Goal: Transaction & Acquisition: Purchase product/service

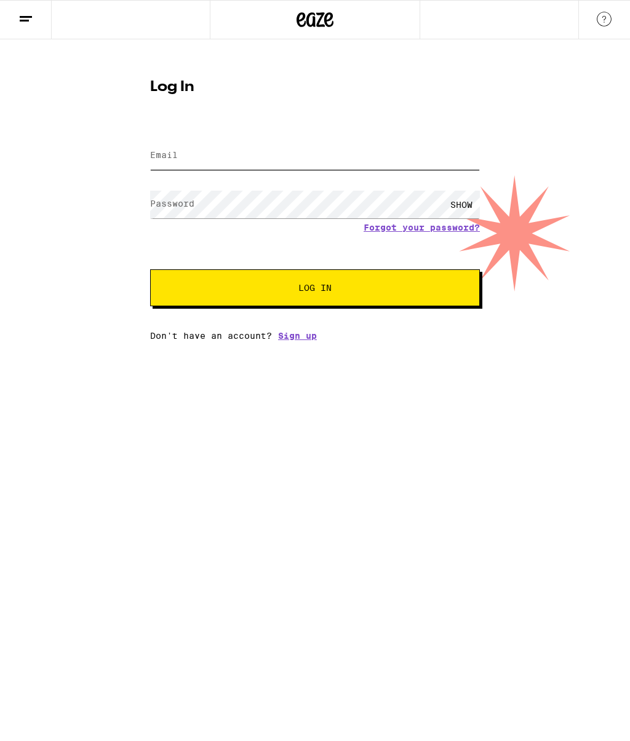
click at [267, 150] on input "Email" at bounding box center [315, 156] width 330 height 28
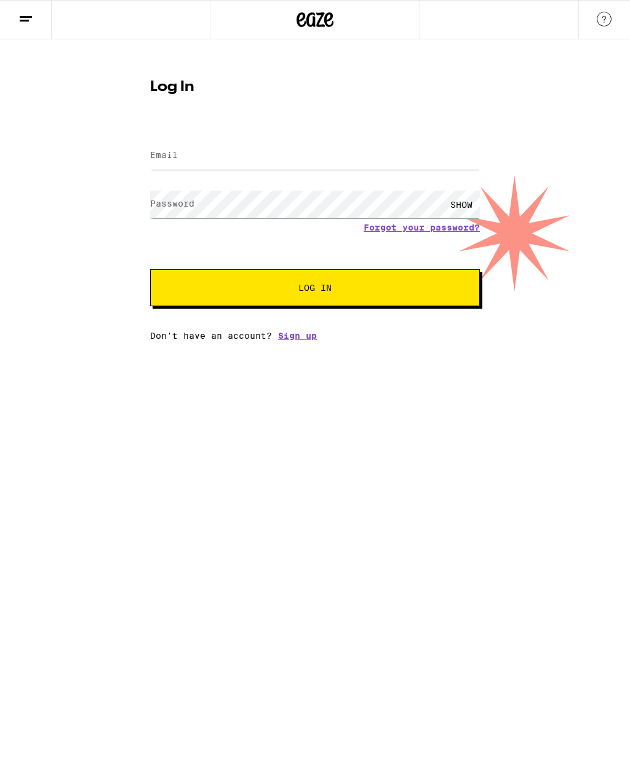
type input "[EMAIL_ADDRESS][DOMAIN_NAME]"
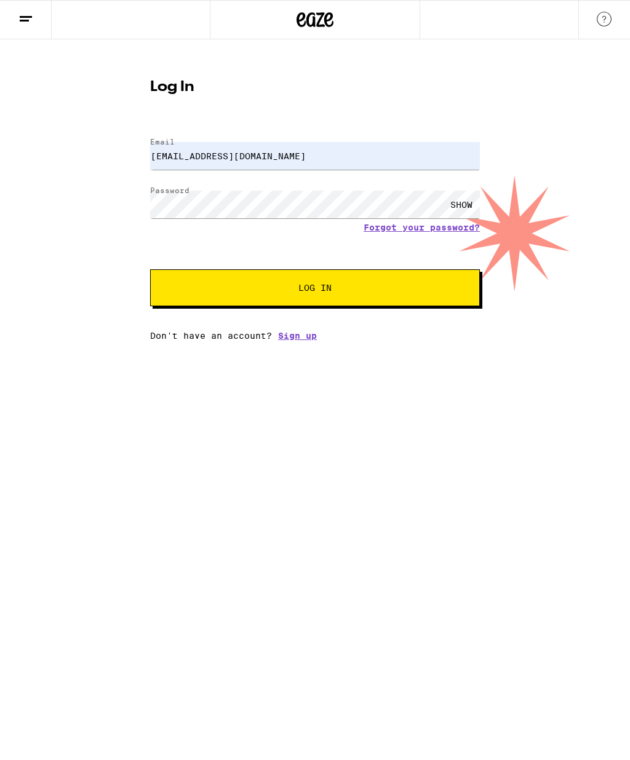
click at [340, 289] on span "Log In" at bounding box center [315, 288] width 230 height 9
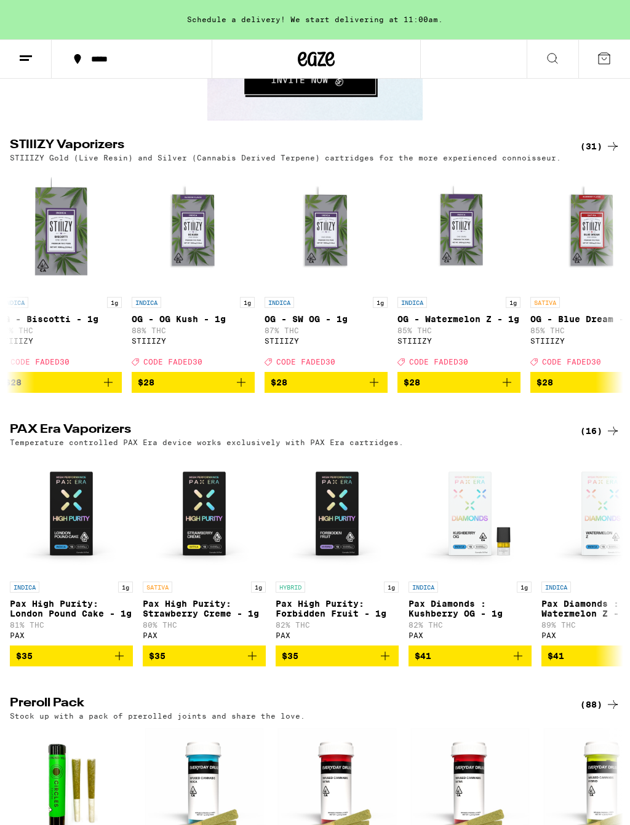
scroll to position [0, 1606]
click at [373, 390] on icon "Add to bag" at bounding box center [373, 382] width 15 height 15
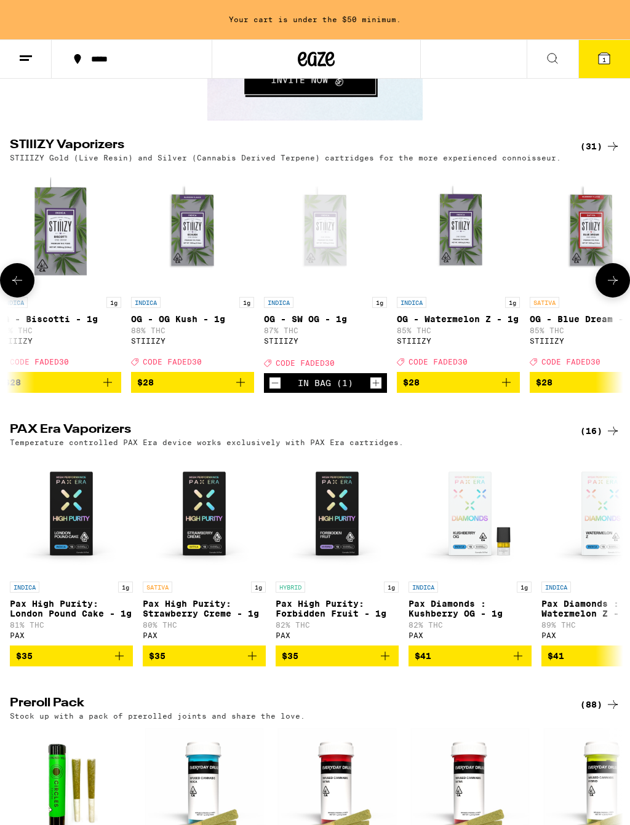
click at [243, 390] on icon "Add to bag" at bounding box center [240, 382] width 15 height 15
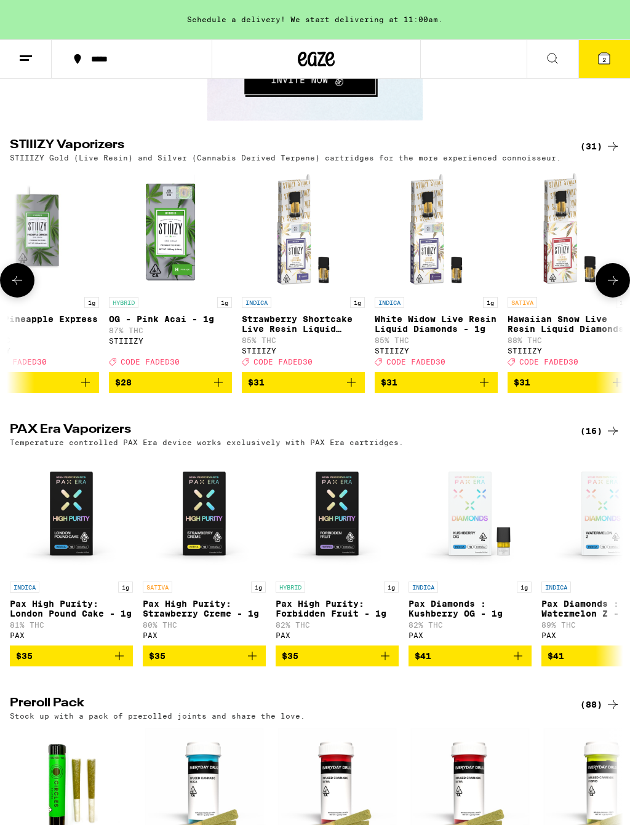
scroll to position [0, 3100]
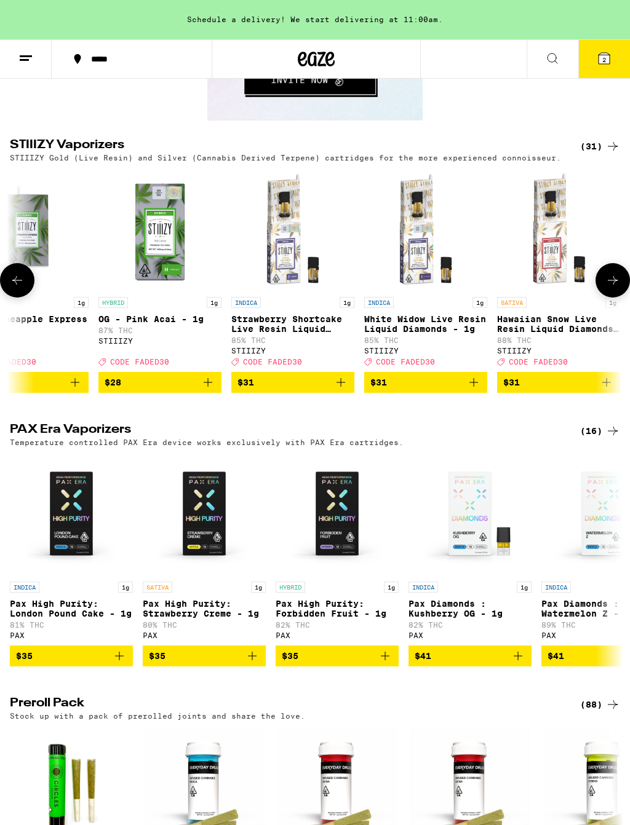
click at [471, 372] on link "INDICA 1g White Widow Live Resin Liquid Diamonds - 1g 85% THC STIIIZY Deal Crea…" at bounding box center [425, 270] width 123 height 204
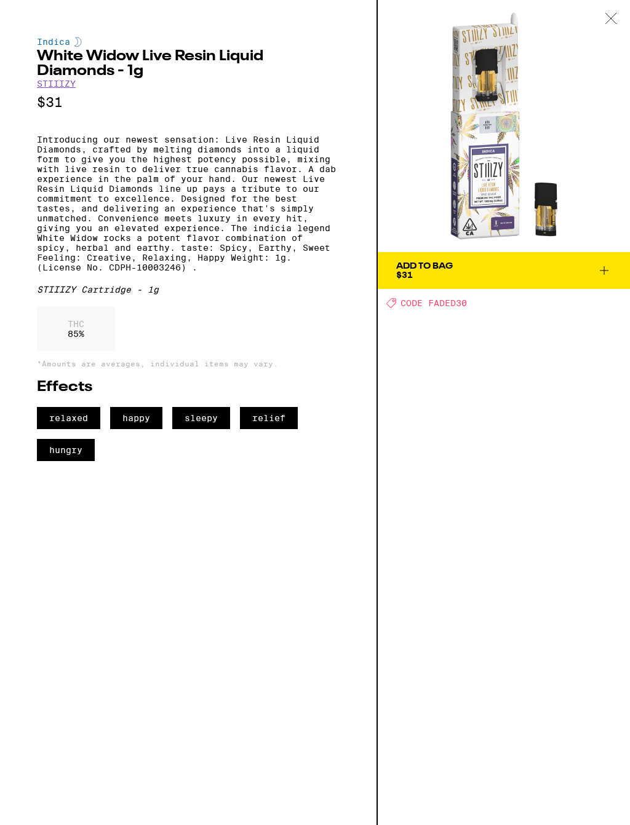
click at [615, 20] on icon at bounding box center [611, 18] width 12 height 11
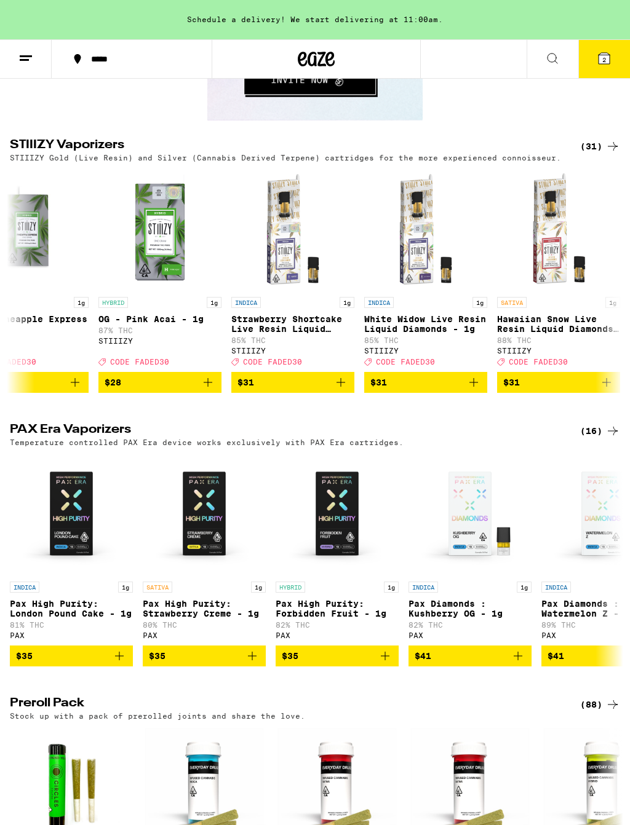
click at [474, 390] on icon "Add to bag" at bounding box center [473, 382] width 15 height 15
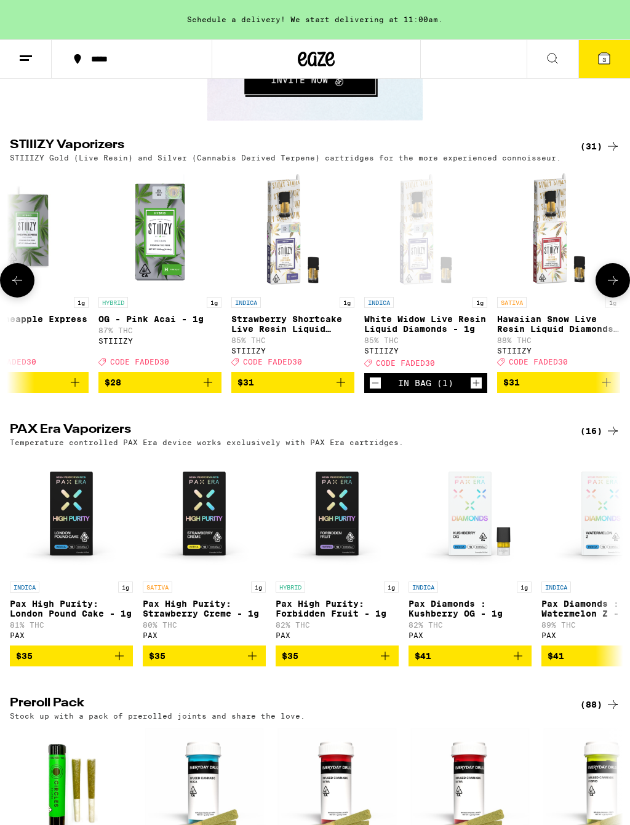
click at [474, 391] on icon "Increment" at bounding box center [476, 383] width 11 height 15
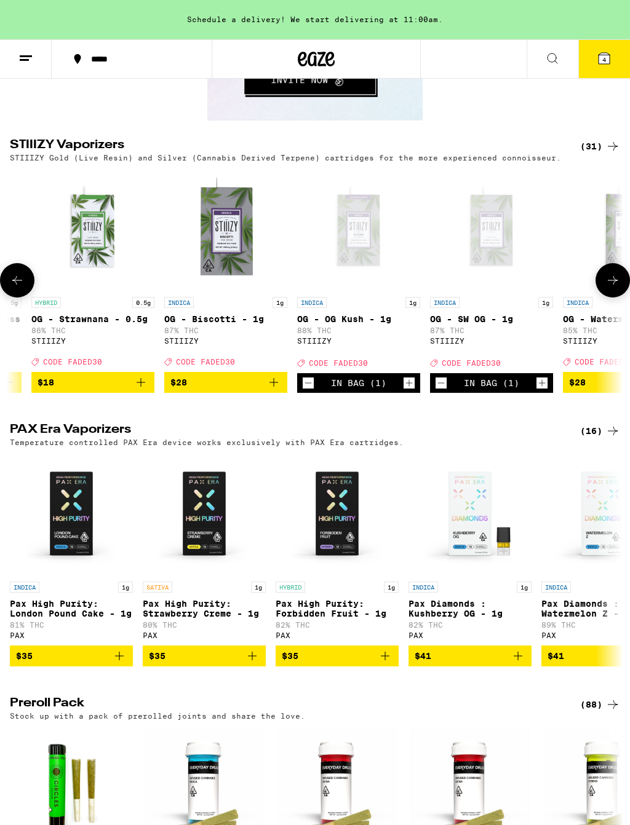
scroll to position [0, 1437]
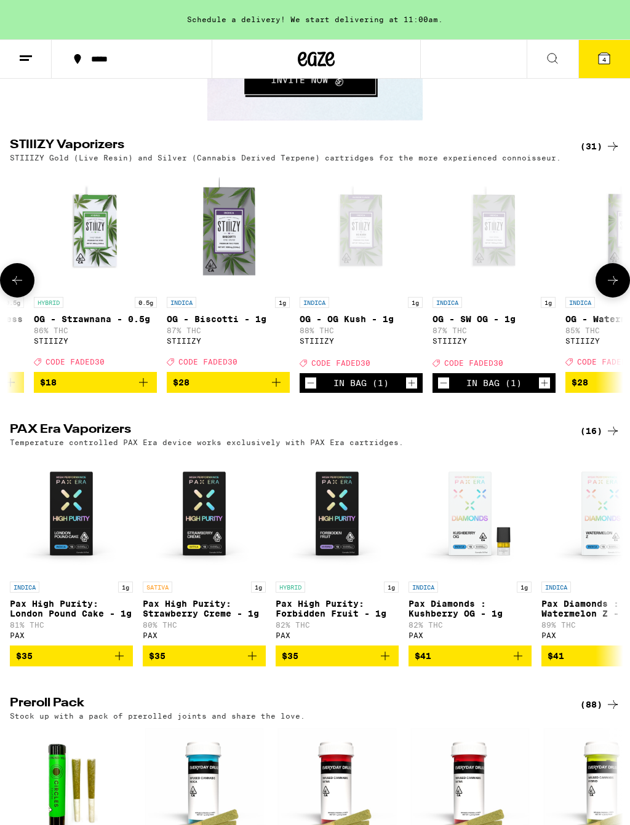
click at [411, 391] on icon "Increment" at bounding box center [411, 383] width 11 height 15
click at [539, 391] on icon "Increment" at bounding box center [544, 383] width 11 height 15
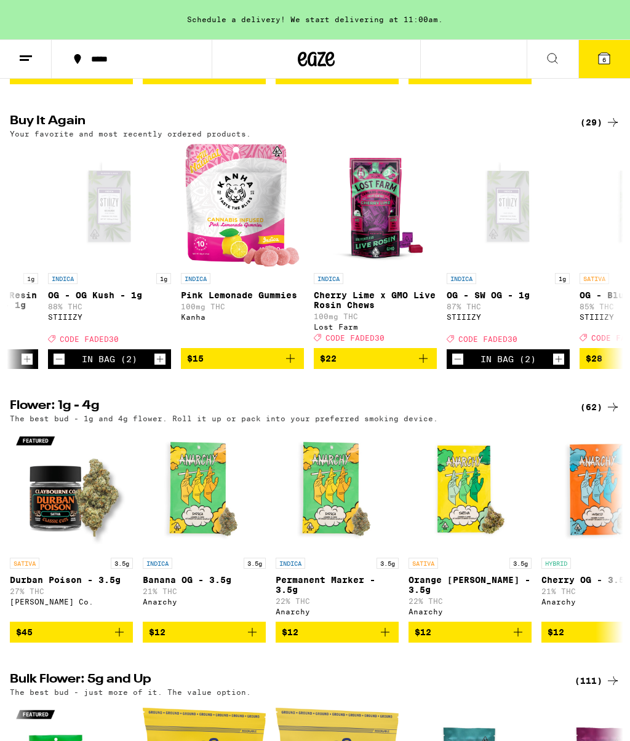
scroll to position [672, 0]
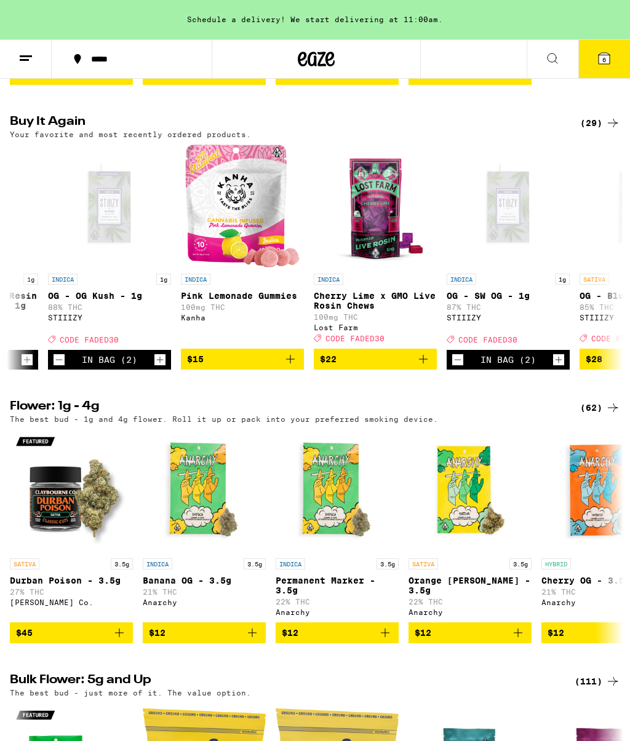
click at [296, 367] on icon "Add to bag" at bounding box center [290, 359] width 15 height 15
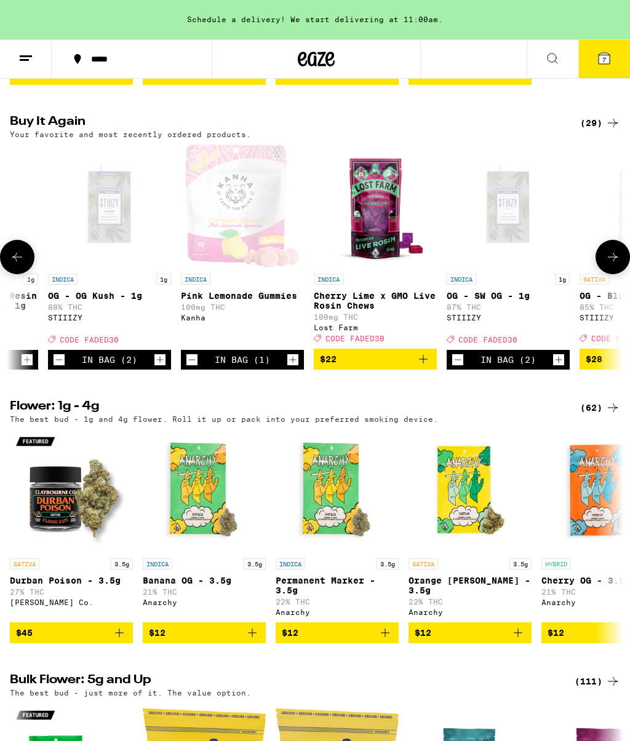
click at [287, 366] on button "Increment" at bounding box center [293, 360] width 12 height 12
click at [293, 367] on icon "Increment" at bounding box center [292, 359] width 11 height 15
click at [290, 367] on icon "Increment" at bounding box center [292, 359] width 11 height 15
click at [605, 57] on span "10" at bounding box center [603, 59] width 7 height 7
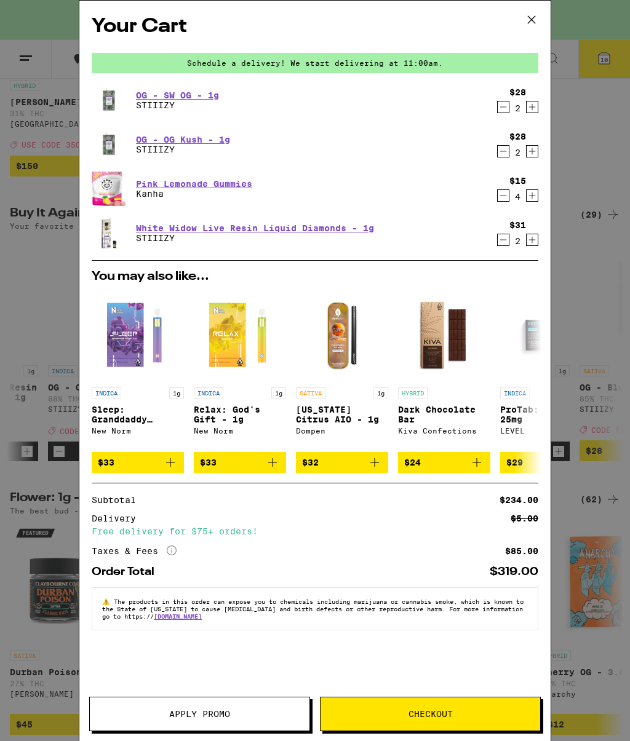
click at [145, 701] on button "Apply Promo" at bounding box center [199, 714] width 221 height 34
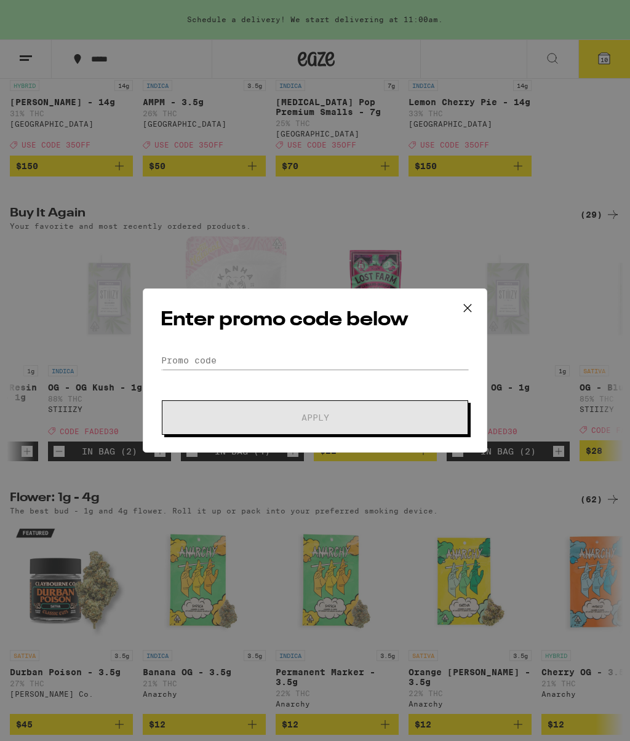
click at [464, 308] on icon at bounding box center [467, 308] width 18 height 18
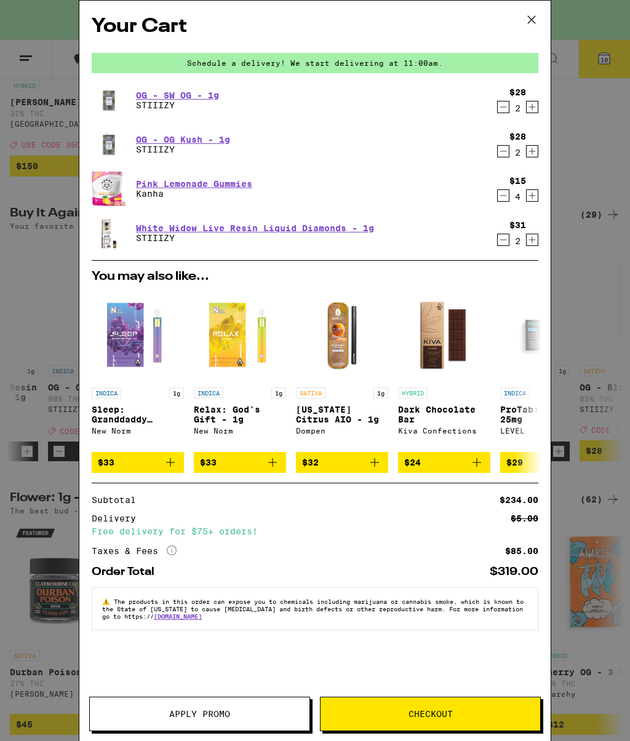
click at [144, 702] on button "Apply Promo" at bounding box center [199, 714] width 221 height 34
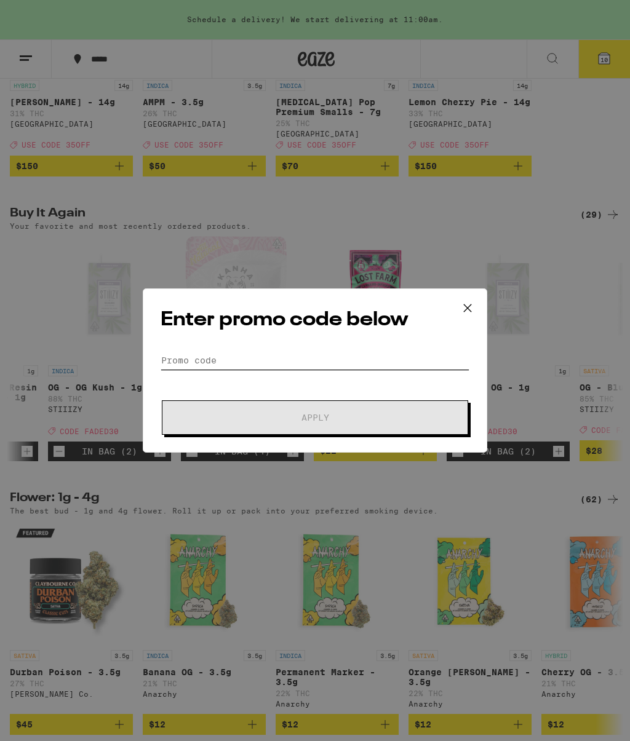
click at [375, 356] on input "Promo Code" at bounding box center [315, 360] width 309 height 18
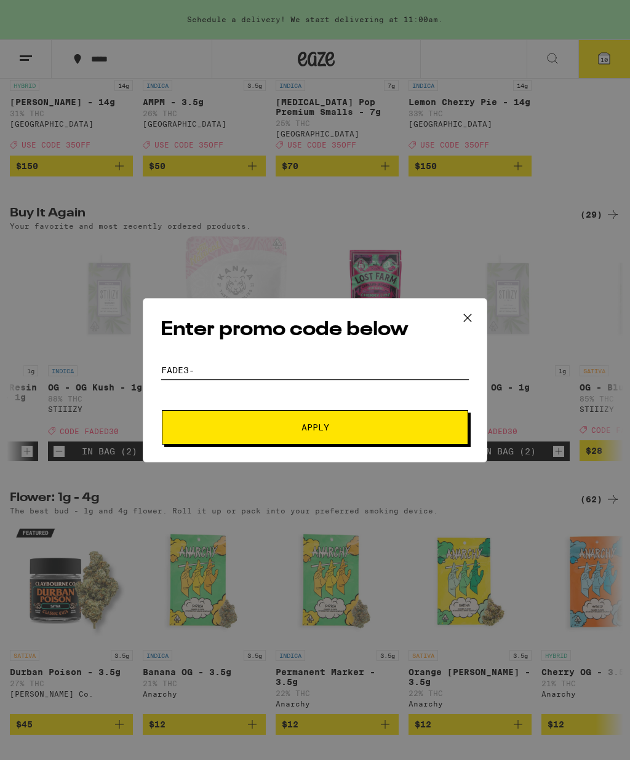
type input "Fade3-"
click at [426, 427] on button "Apply" at bounding box center [315, 427] width 306 height 34
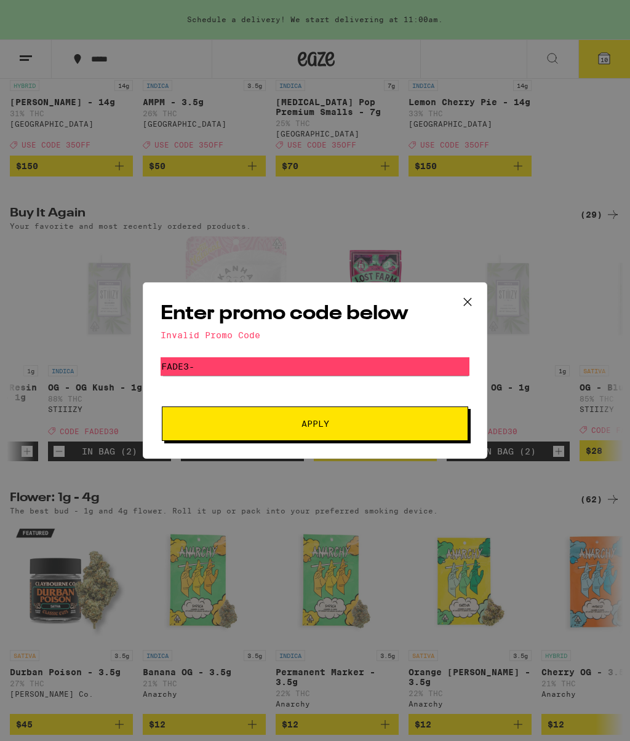
click at [472, 295] on icon at bounding box center [467, 302] width 18 height 18
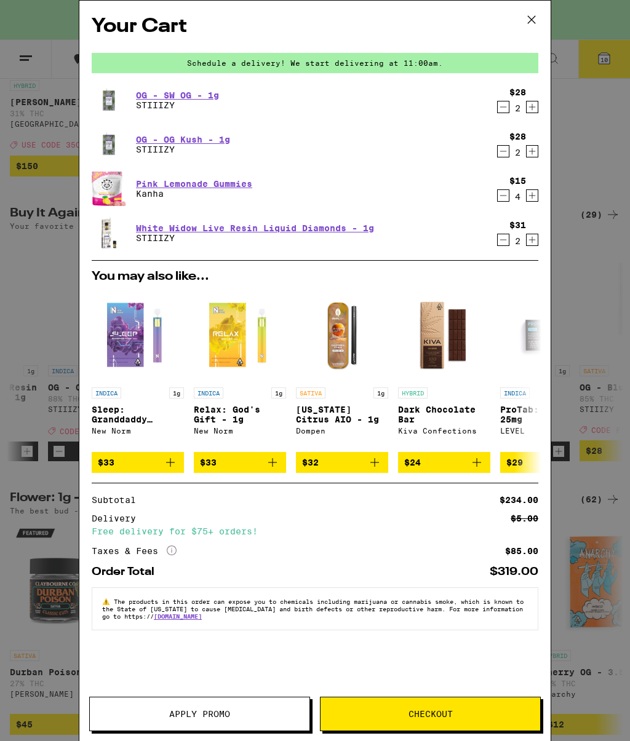
click at [145, 705] on button "Apply Promo" at bounding box center [199, 714] width 221 height 34
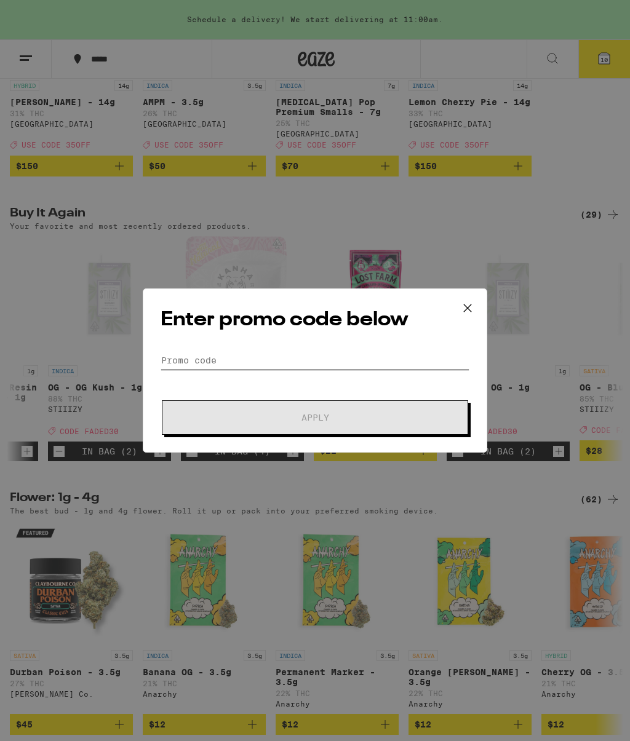
click at [376, 357] on input "Promo Code" at bounding box center [315, 360] width 309 height 18
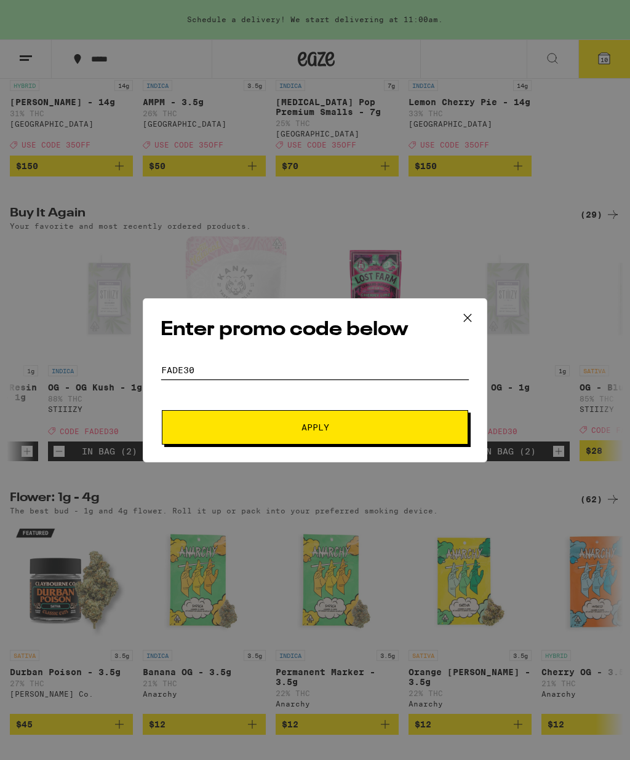
type input "Fade30"
click at [429, 424] on button "Apply" at bounding box center [315, 427] width 306 height 34
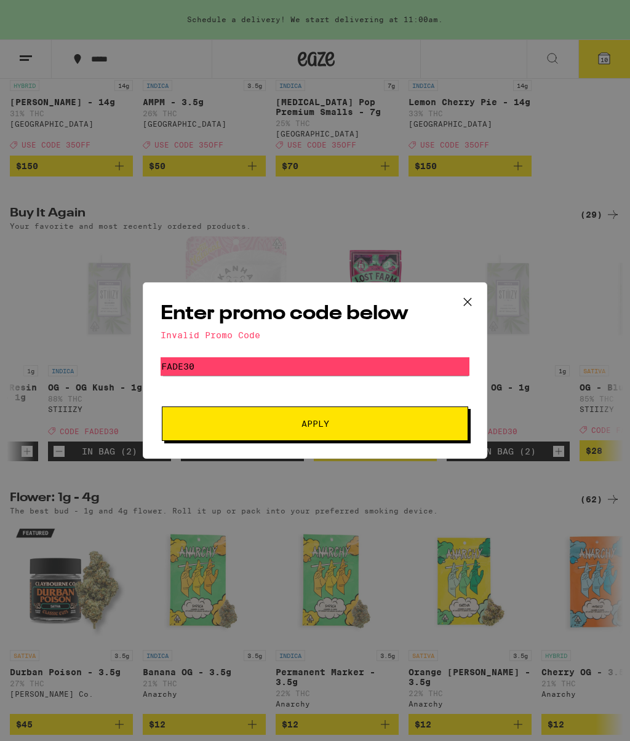
click at [464, 295] on icon at bounding box center [467, 302] width 18 height 18
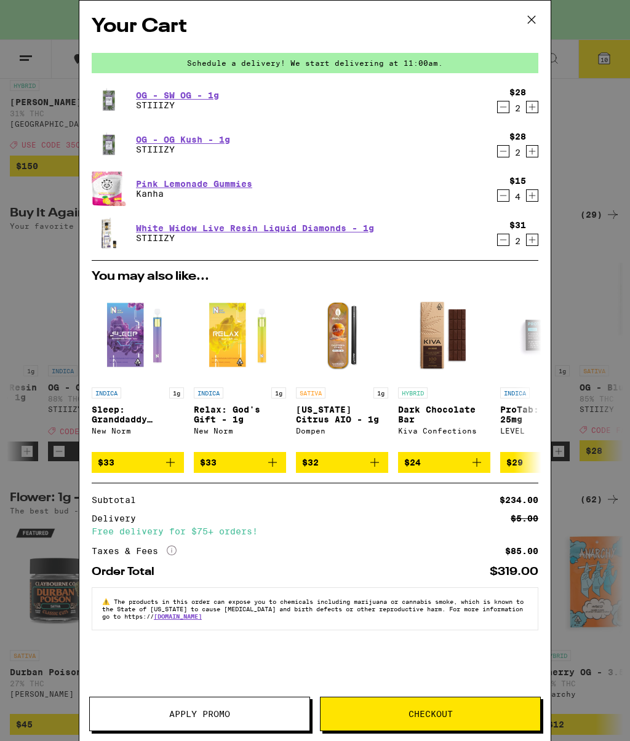
click at [535, 15] on icon at bounding box center [531, 19] width 18 height 18
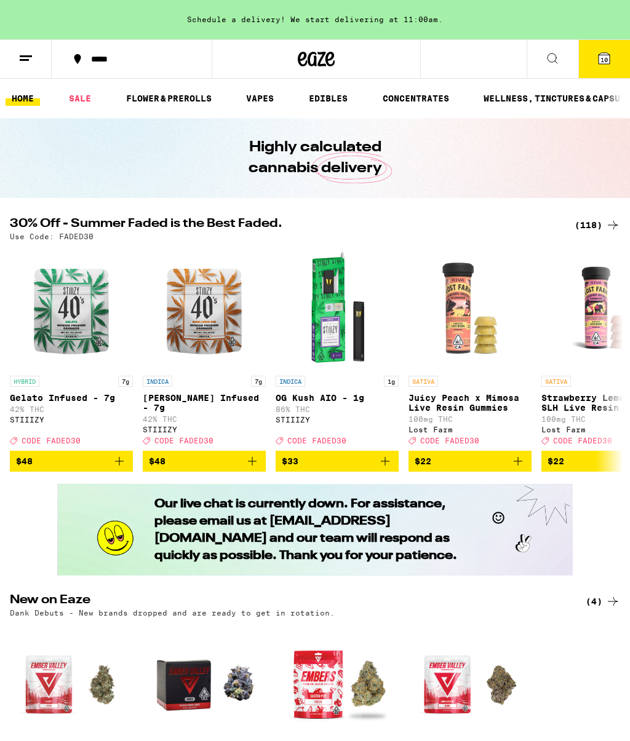
click at [605, 58] on span "10" at bounding box center [603, 59] width 7 height 7
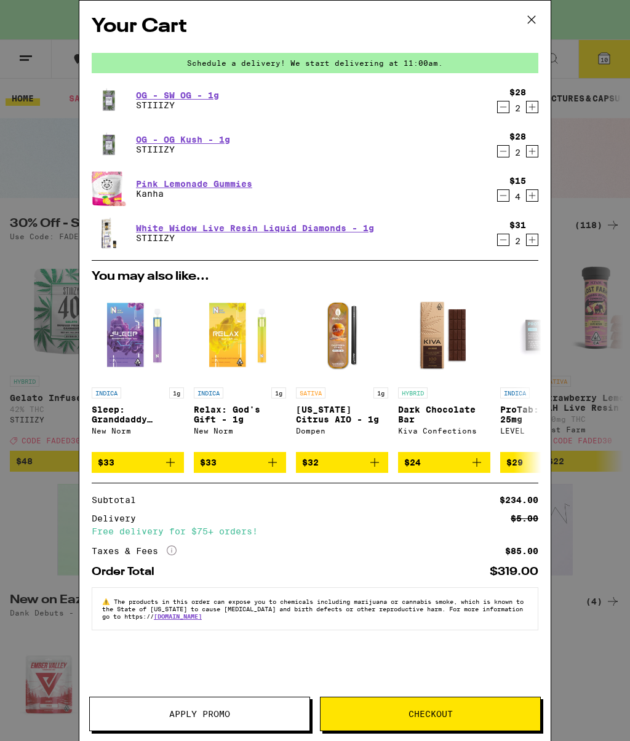
click at [271, 705] on button "Apply Promo" at bounding box center [199, 714] width 221 height 34
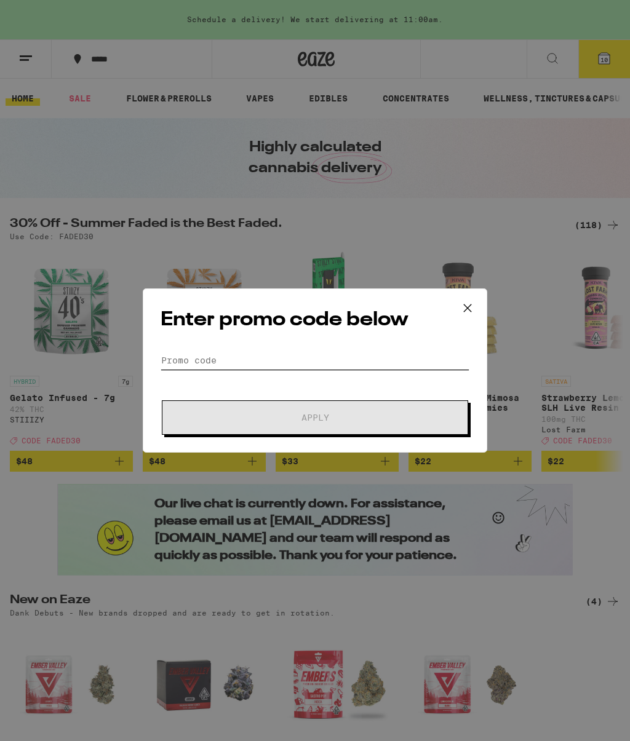
click at [314, 364] on input "Promo Code" at bounding box center [315, 360] width 309 height 18
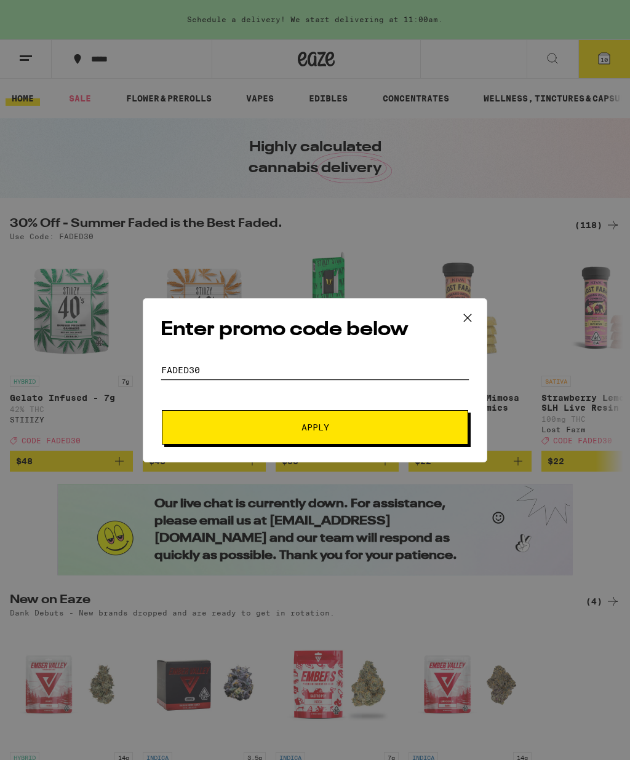
type input "Faded30"
click at [393, 424] on button "Apply" at bounding box center [315, 427] width 306 height 34
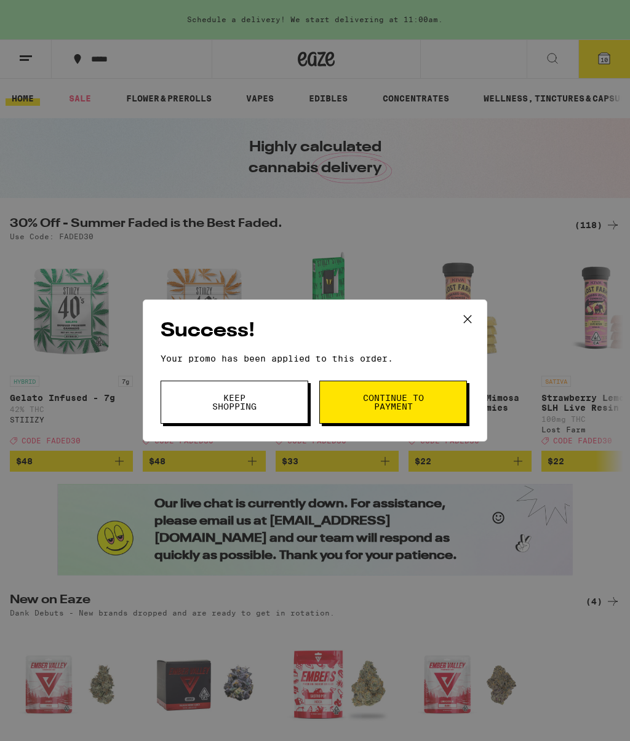
click at [428, 400] on button "Continue to payment" at bounding box center [393, 402] width 148 height 43
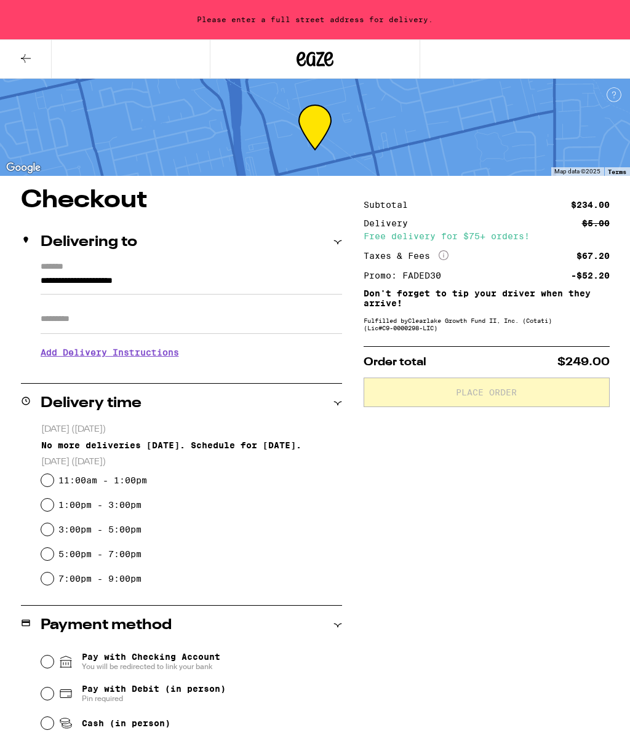
click at [52, 582] on input "7:00pm - 9:00pm" at bounding box center [47, 579] width 12 height 12
radio input "true"
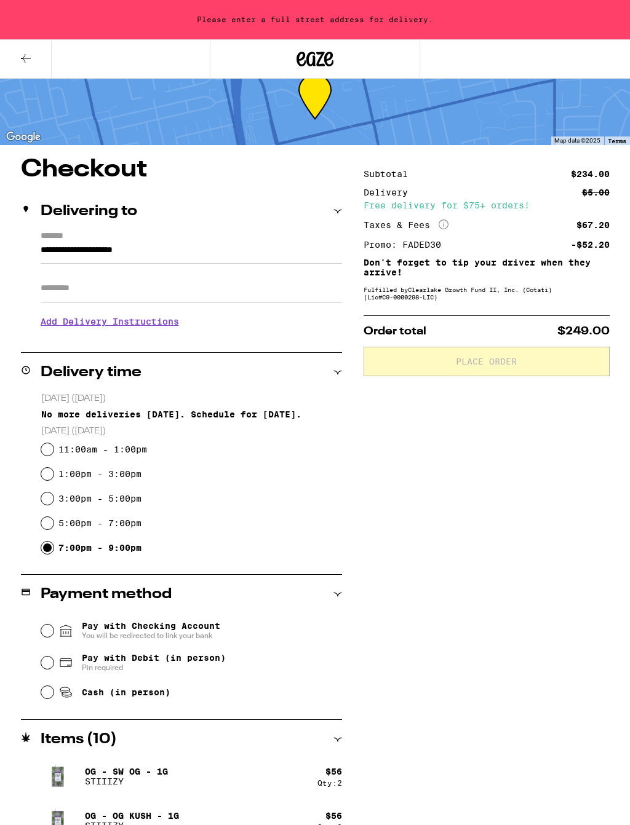
scroll to position [31, 0]
click at [50, 696] on input "Cash (in person)" at bounding box center [47, 692] width 12 height 12
radio input "true"
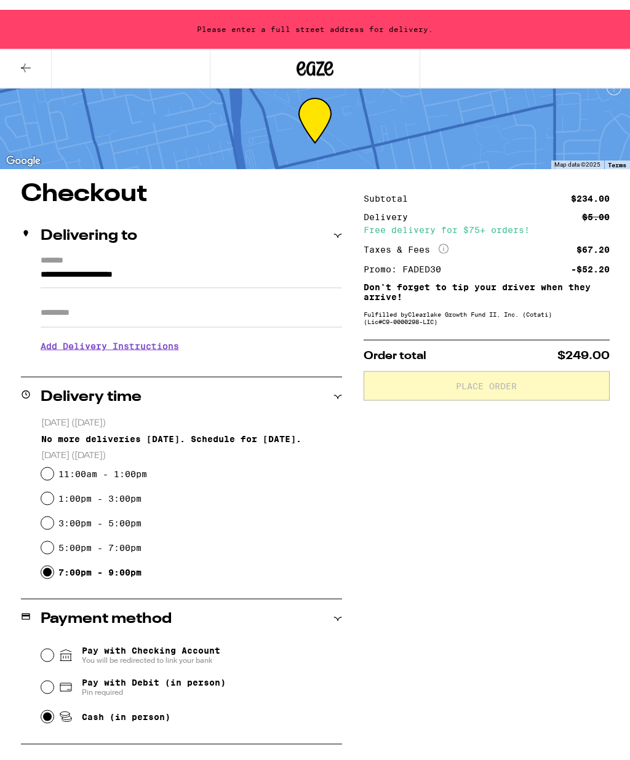
scroll to position [0, 0]
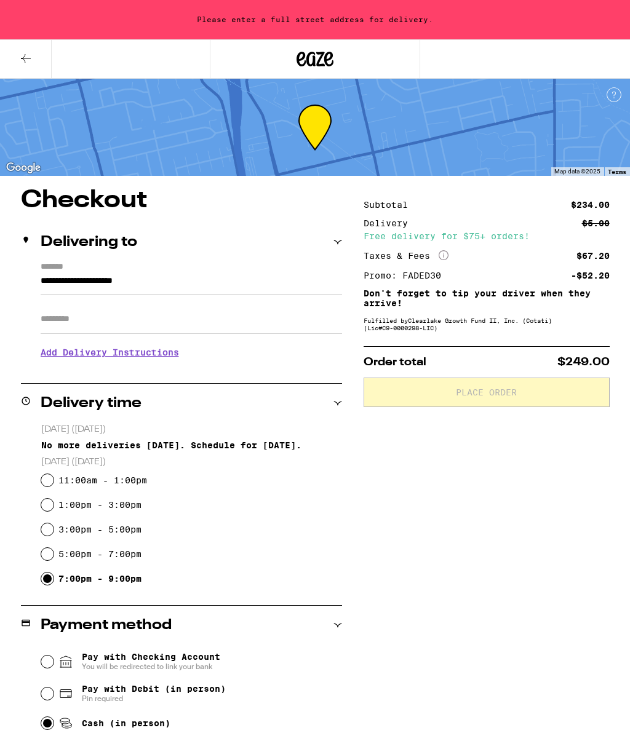
click at [197, 274] on input "**********" at bounding box center [191, 284] width 301 height 21
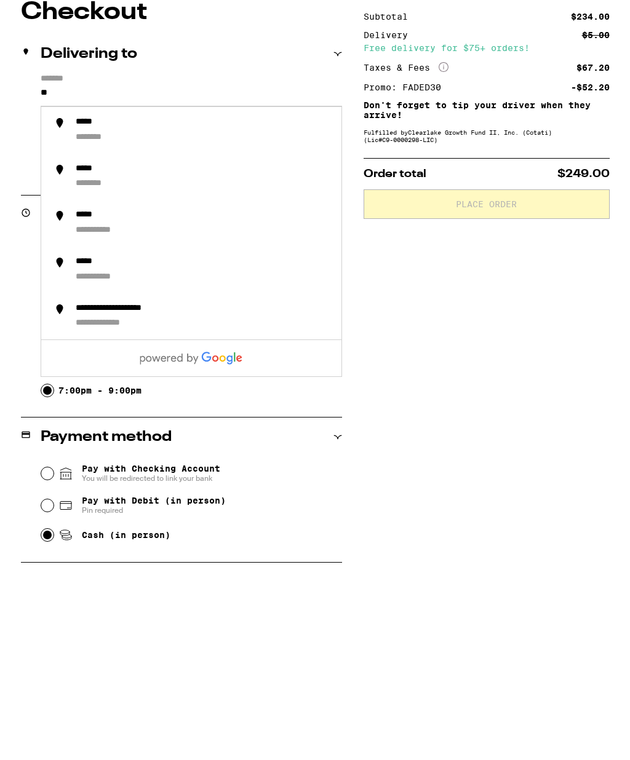
type input "*"
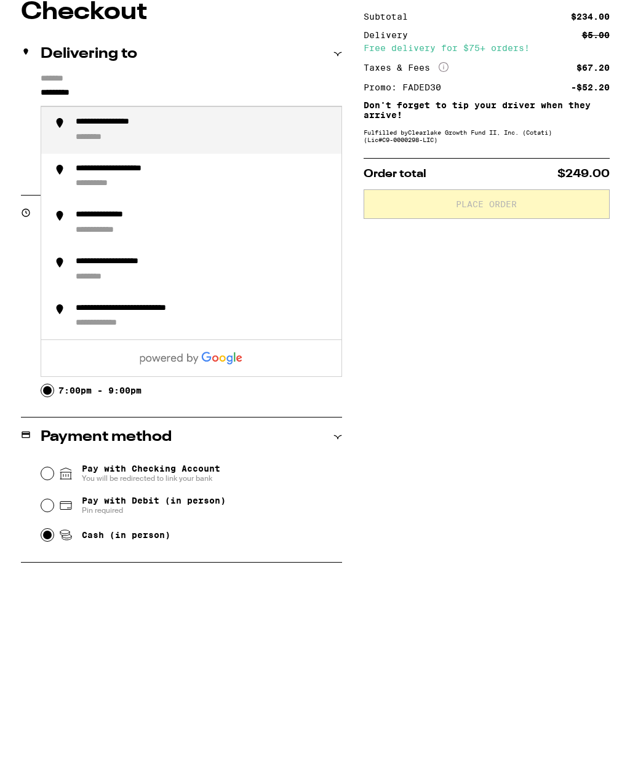
click at [94, 305] on div "**********" at bounding box center [204, 318] width 256 height 27
type input "**********"
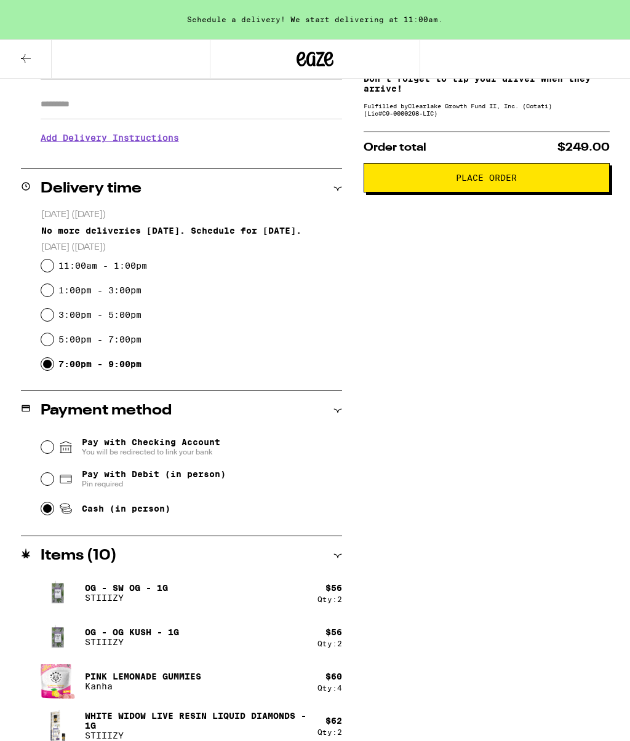
scroll to position [228, 0]
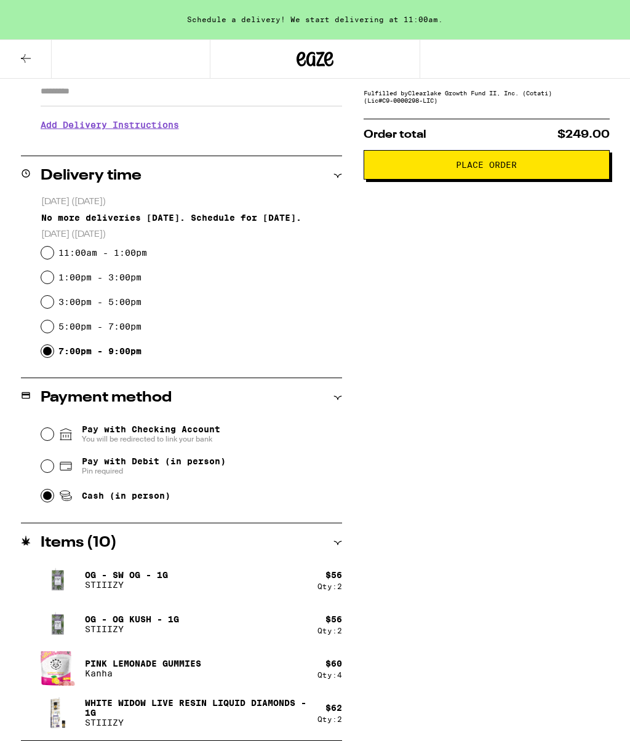
click at [543, 169] on span "Place Order" at bounding box center [486, 165] width 225 height 9
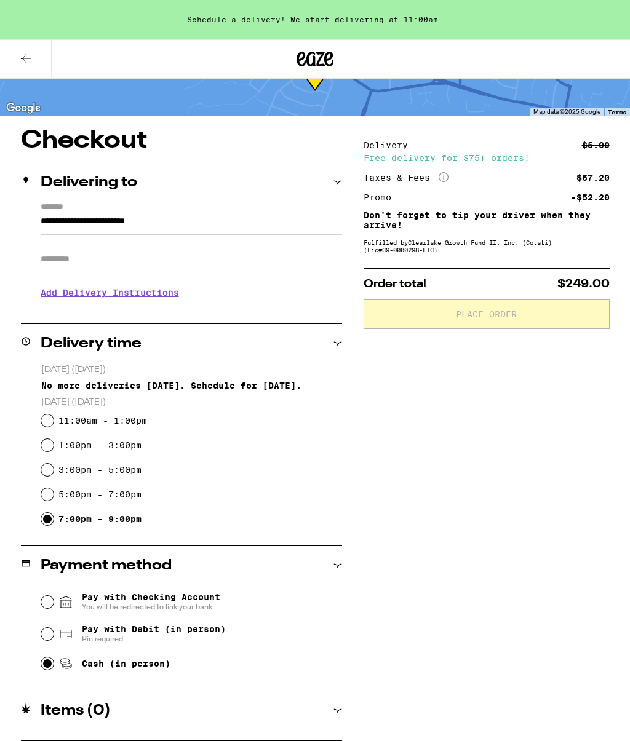
scroll to position [0, 0]
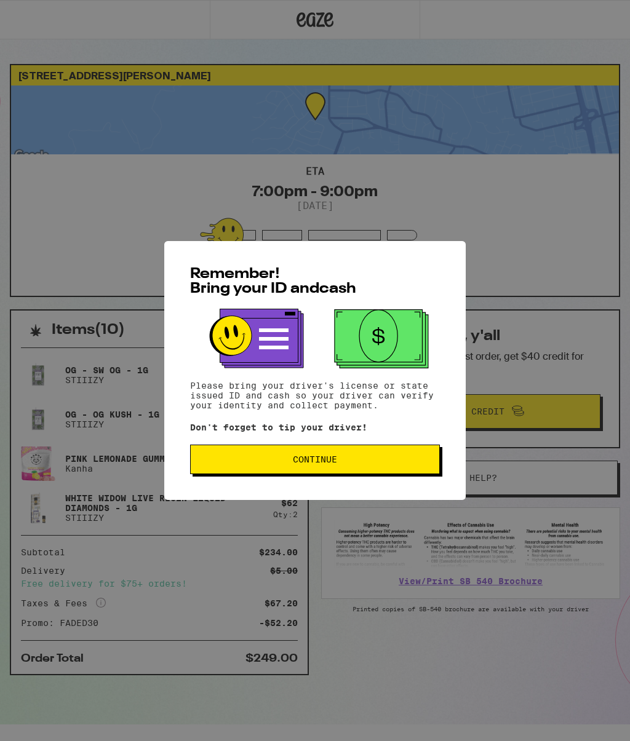
click at [421, 459] on span "Continue" at bounding box center [315, 459] width 229 height 9
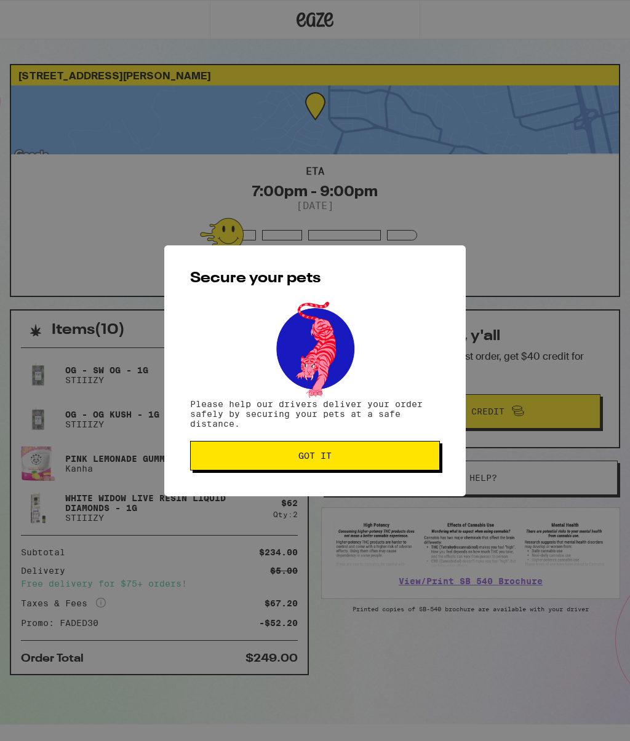
click at [419, 455] on span "Got it" at bounding box center [315, 455] width 229 height 9
